Goal: Find specific page/section: Find specific page/section

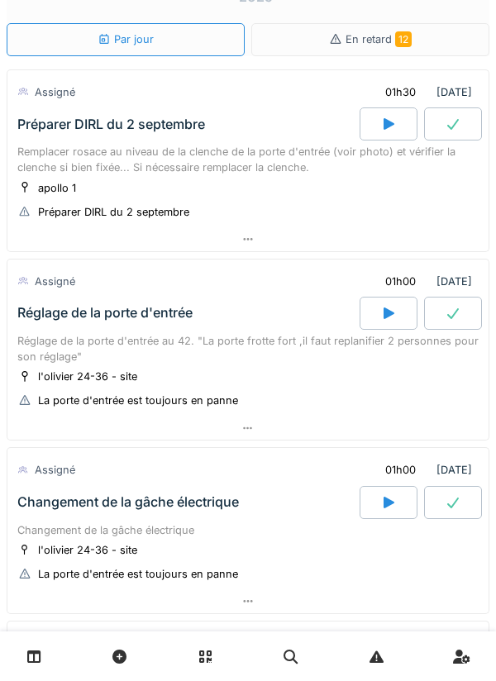
scroll to position [55, 0]
click at [251, 246] on div at bounding box center [247, 239] width 481 height 24
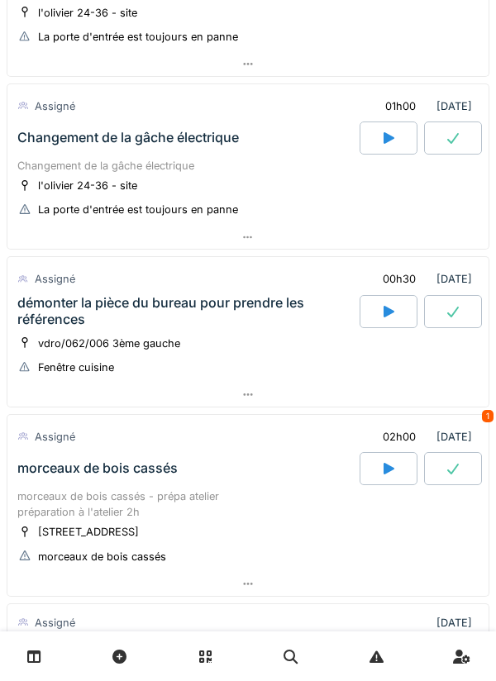
scroll to position [934, 0]
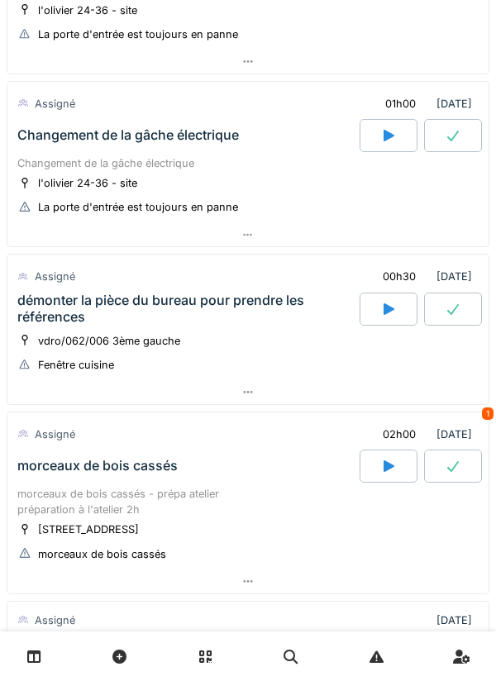
click at [253, 394] on icon at bounding box center [247, 392] width 13 height 11
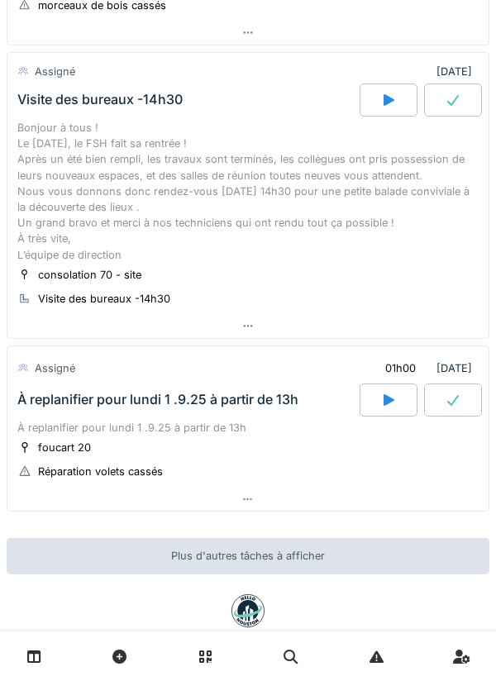
scroll to position [2218, 0]
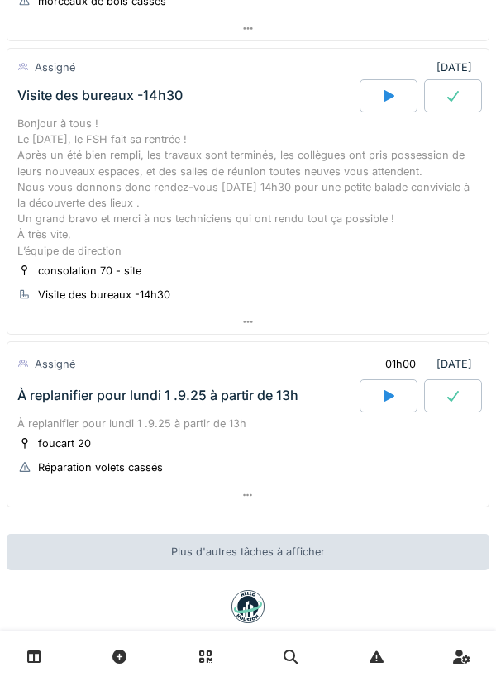
click at [256, 310] on div at bounding box center [247, 322] width 481 height 24
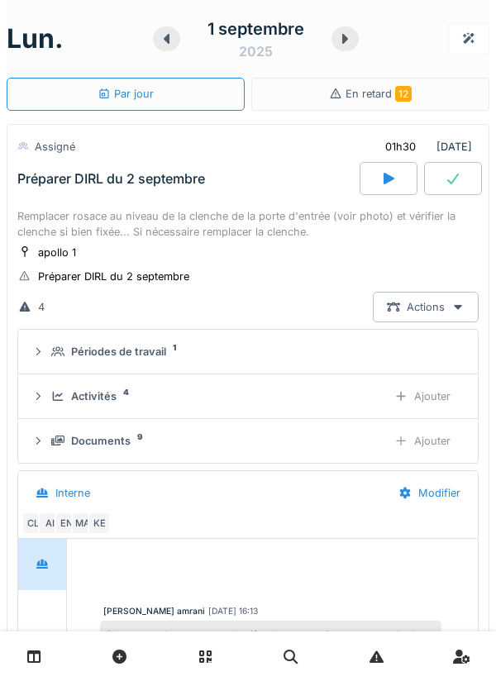
scroll to position [126, 0]
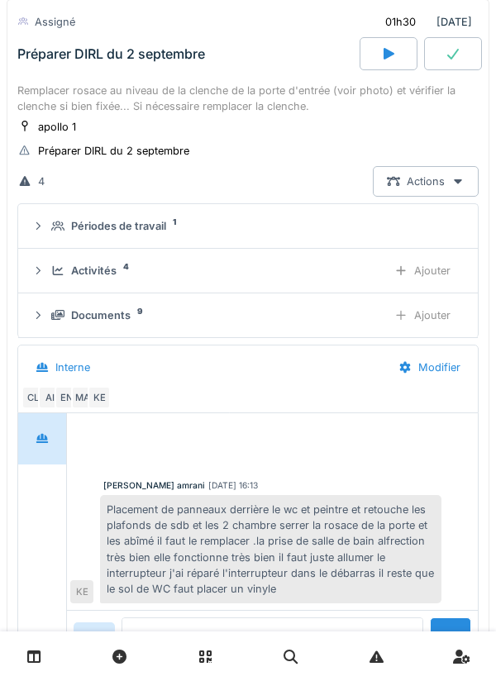
click at [110, 402] on div "KE" at bounding box center [99, 397] width 23 height 23
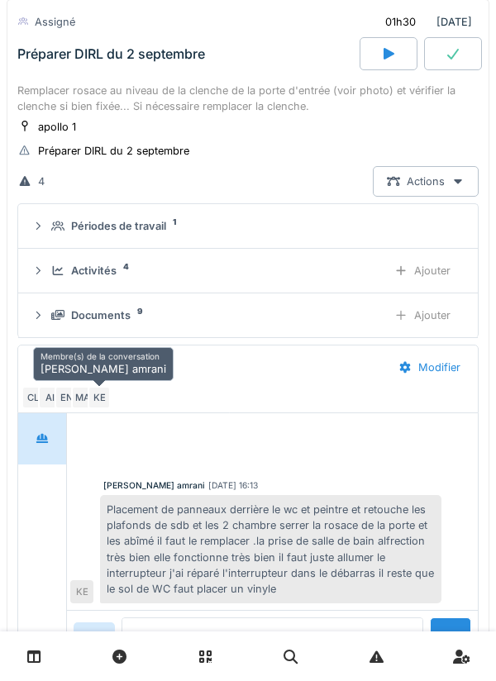
click at [85, 400] on div "MA" at bounding box center [82, 397] width 23 height 23
click at [74, 396] on div "MA" at bounding box center [82, 397] width 23 height 23
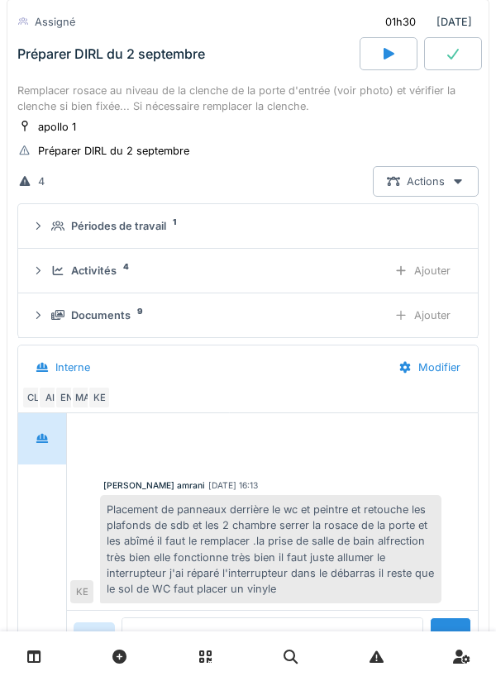
click at [66, 405] on div "EN" at bounding box center [66, 397] width 23 height 23
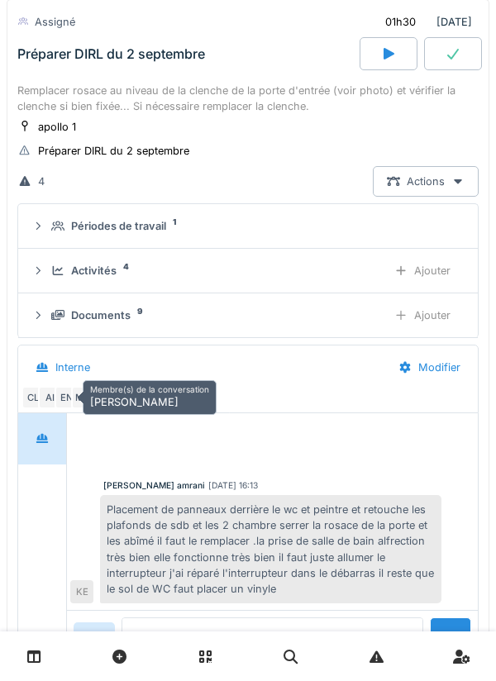
click at [58, 400] on div "EN" at bounding box center [66, 397] width 23 height 23
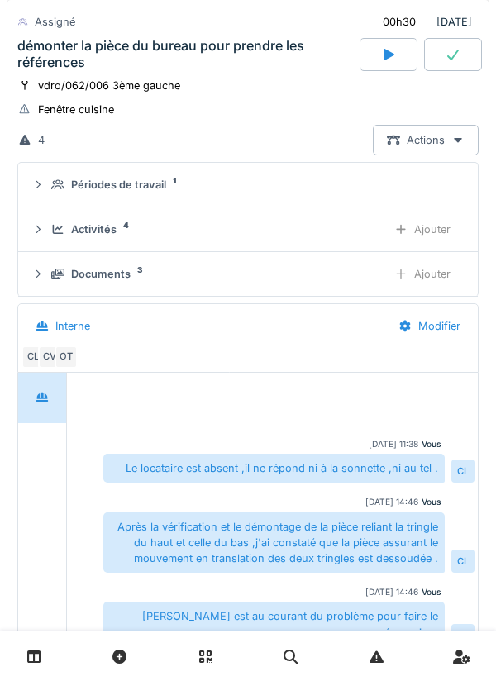
scroll to position [1195, 0]
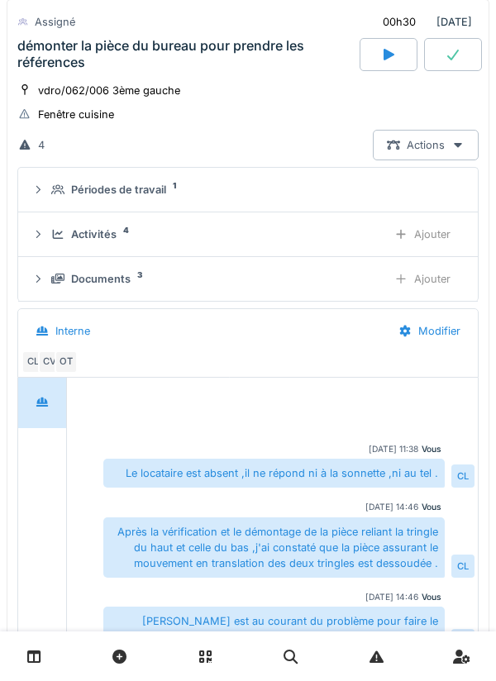
click at [74, 365] on div "OT" at bounding box center [66, 362] width 23 height 23
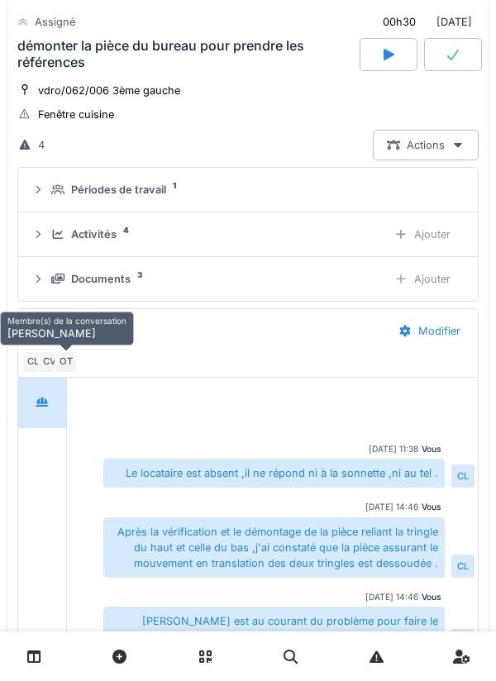
click at [55, 366] on div "OT" at bounding box center [66, 362] width 23 height 23
click at [52, 367] on div "CV" at bounding box center [49, 362] width 23 height 23
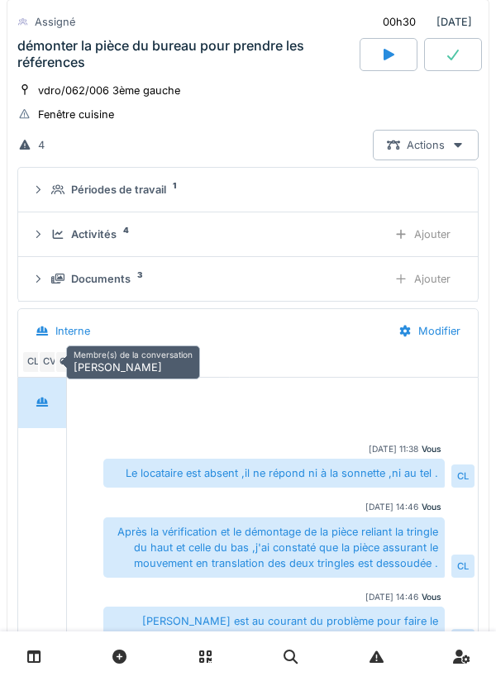
click at [56, 361] on div "OT" at bounding box center [66, 362] width 23 height 23
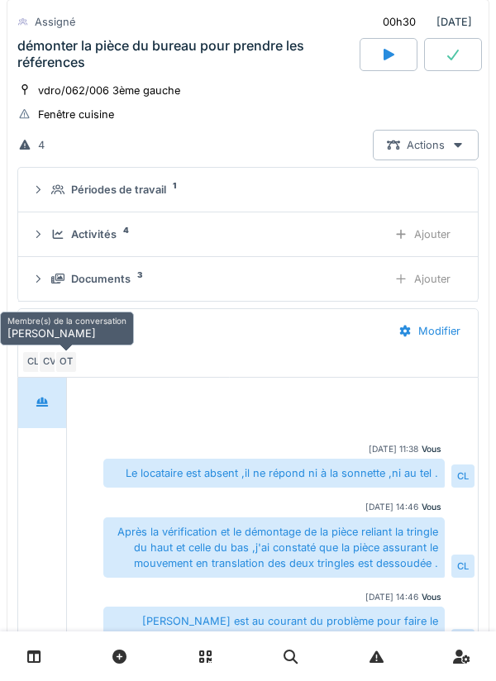
click at [55, 354] on div "OT" at bounding box center [66, 362] width 23 height 23
click at [51, 356] on div "CV" at bounding box center [49, 362] width 23 height 23
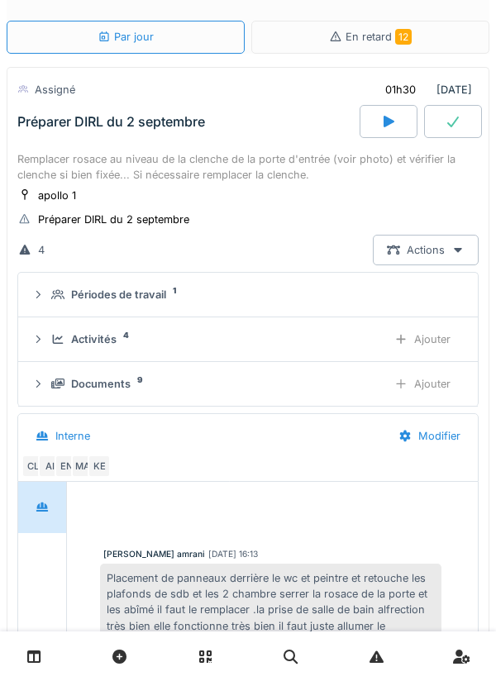
scroll to position [0, 0]
